Goal: Navigation & Orientation: Find specific page/section

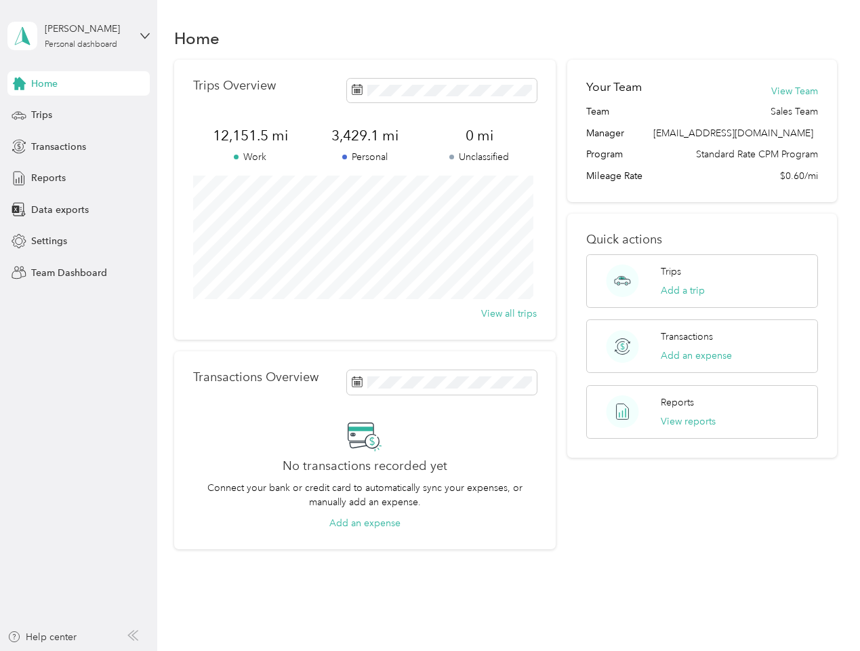
click at [430, 325] on div "Trips Overview 12,151.5 mi Work 3,429.1 mi Personal 0 mi Unclassified View all …" at bounding box center [365, 200] width 382 height 280
click at [79, 36] on div "[PERSON_NAME]" at bounding box center [87, 29] width 85 height 14
click at [79, 83] on div "You’re signed in as [EMAIL_ADDRESS][DOMAIN_NAME] Team dashboard Personal dashbo…" at bounding box center [149, 118] width 285 height 138
click at [19, 83] on div "You’re signed in as [EMAIL_ADDRESS][DOMAIN_NAME] Team dashboard Personal dashbo…" at bounding box center [149, 118] width 285 height 138
click at [79, 115] on div "Trips" at bounding box center [78, 115] width 142 height 24
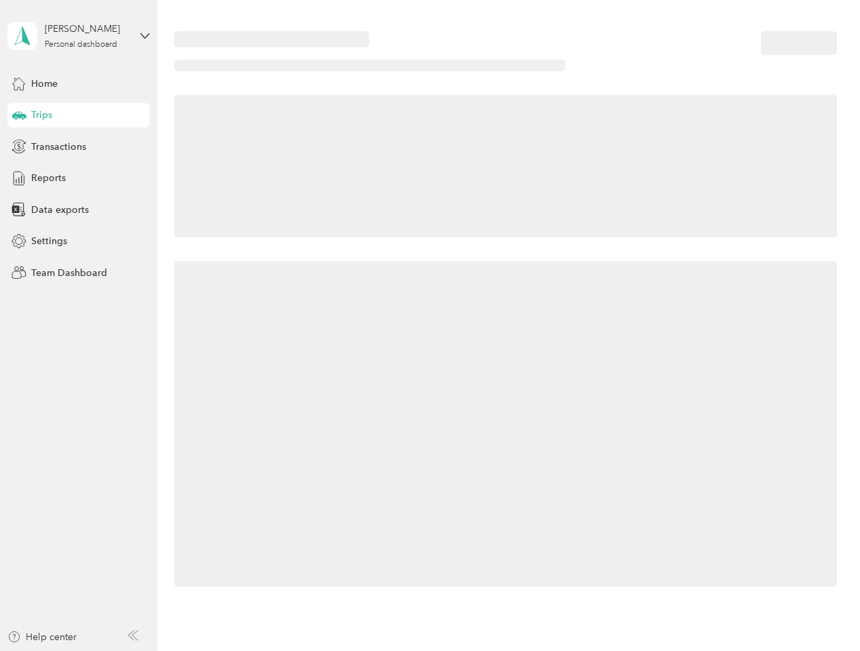
click at [19, 115] on icon at bounding box center [19, 114] width 14 height 7
click at [79, 146] on span "Transactions" at bounding box center [58, 147] width 55 height 14
click at [19, 146] on icon at bounding box center [19, 146] width 15 height 15
click at [79, 178] on div "Reports" at bounding box center [78, 178] width 142 height 24
